Goal: Find specific fact: Find specific fact

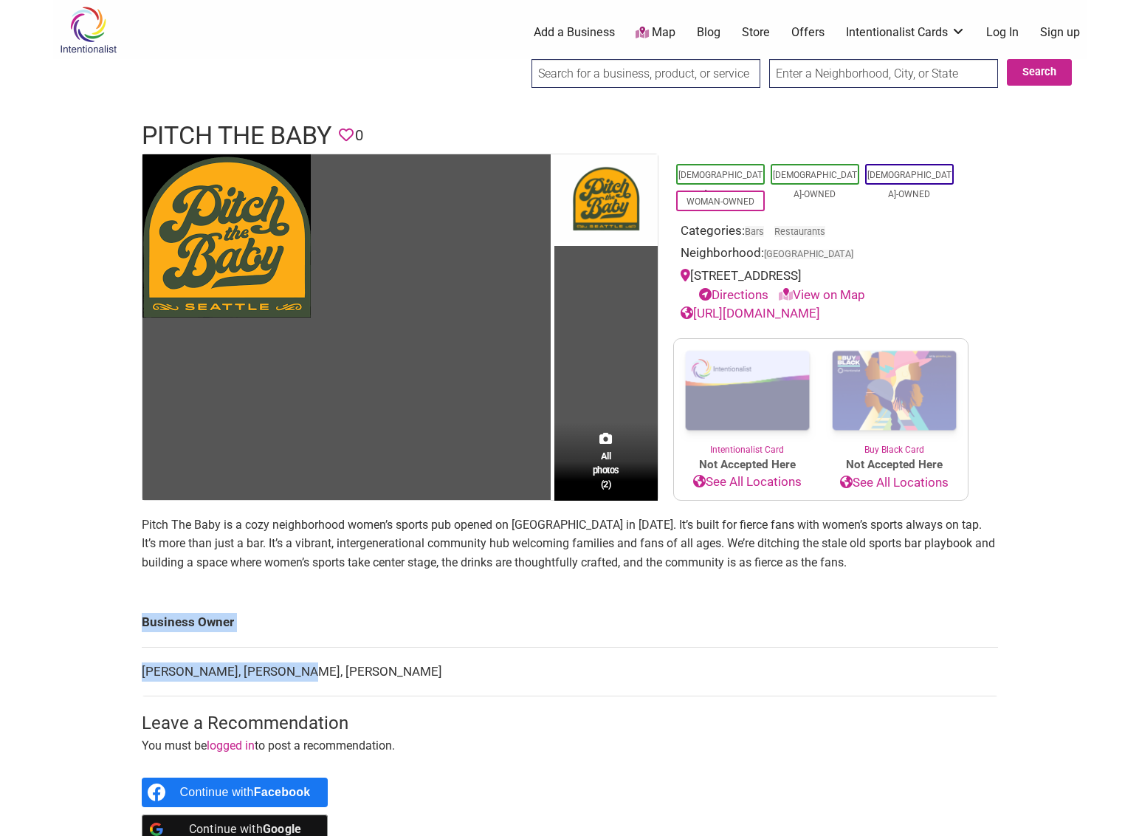
drag, startPoint x: 294, startPoint y: 671, endPoint x: 117, endPoint y: 662, distance: 177.5
click at [117, 662] on div "Intentionalist Spend like it matters 0 Add a Business Map Blog Store Offers Int…" at bounding box center [570, 618] width 1034 height 1237
click at [264, 664] on td "[PERSON_NAME], [PERSON_NAME], [PERSON_NAME]" at bounding box center [570, 671] width 856 height 49
drag, startPoint x: 297, startPoint y: 668, endPoint x: 142, endPoint y: 673, distance: 155.1
click at [142, 673] on td "[PERSON_NAME], [PERSON_NAME], [PERSON_NAME]" at bounding box center [570, 671] width 856 height 49
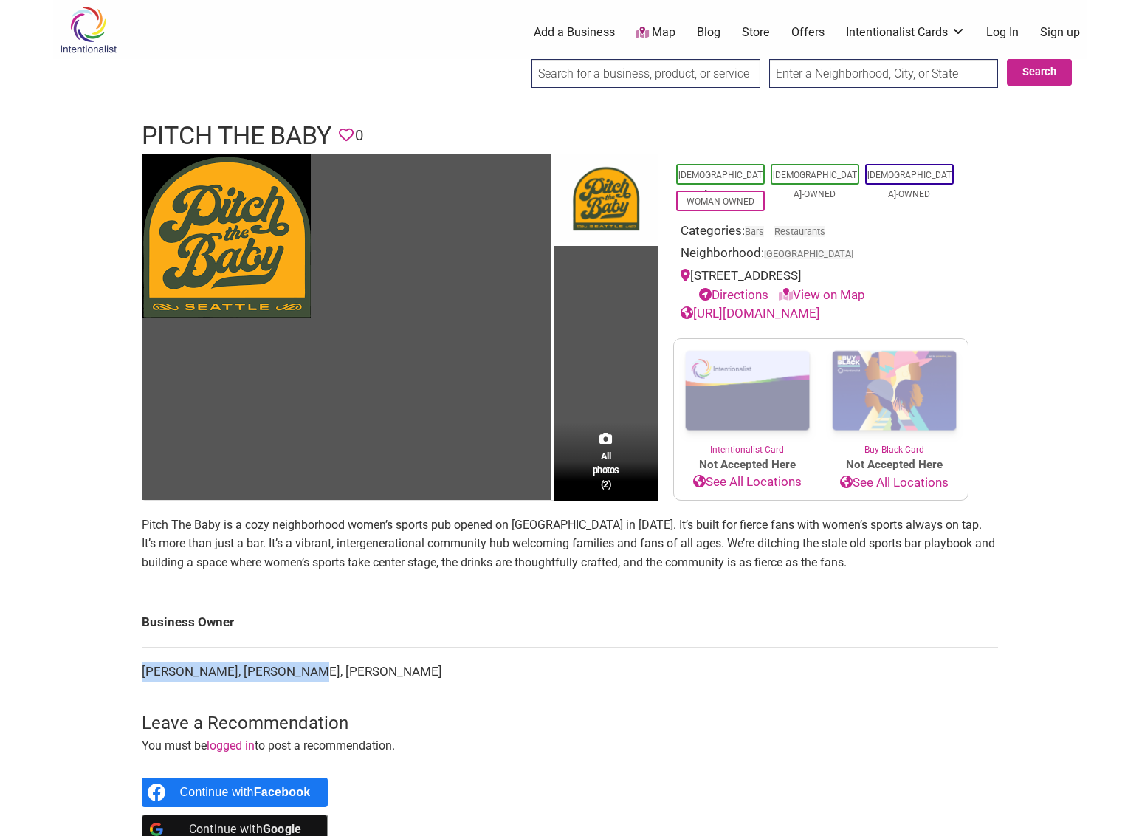
copy td "[PERSON_NAME], [PERSON_NAME]"
copy td "[PERSON_NAME]"
drag, startPoint x: 432, startPoint y: 673, endPoint x: 305, endPoint y: 673, distance: 127.0
click at [305, 673] on td "[PERSON_NAME], [PERSON_NAME], [PERSON_NAME]" at bounding box center [570, 671] width 856 height 49
